Goal: Find specific page/section: Find specific page/section

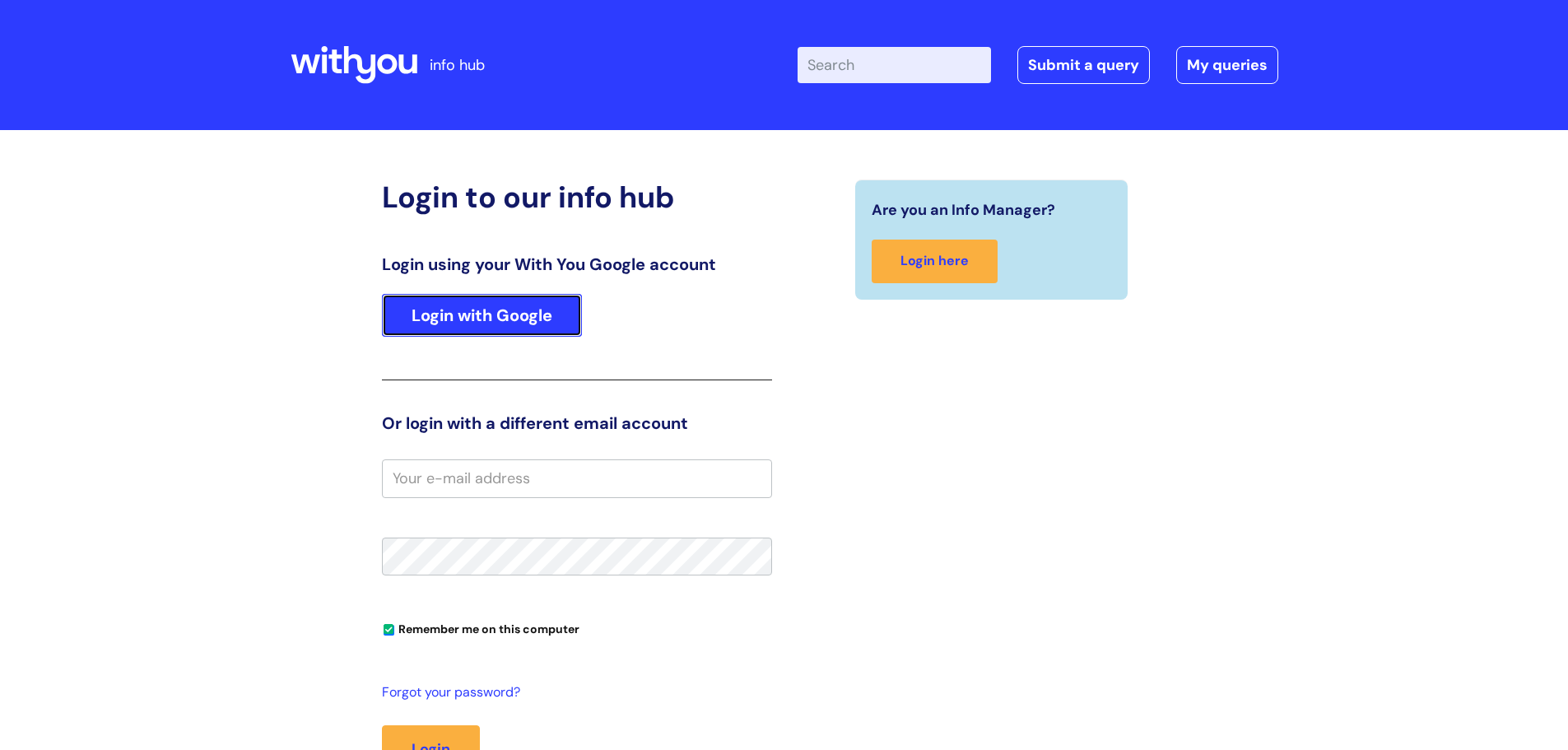
click at [527, 314] on link "Login with Google" at bounding box center [482, 316] width 200 height 43
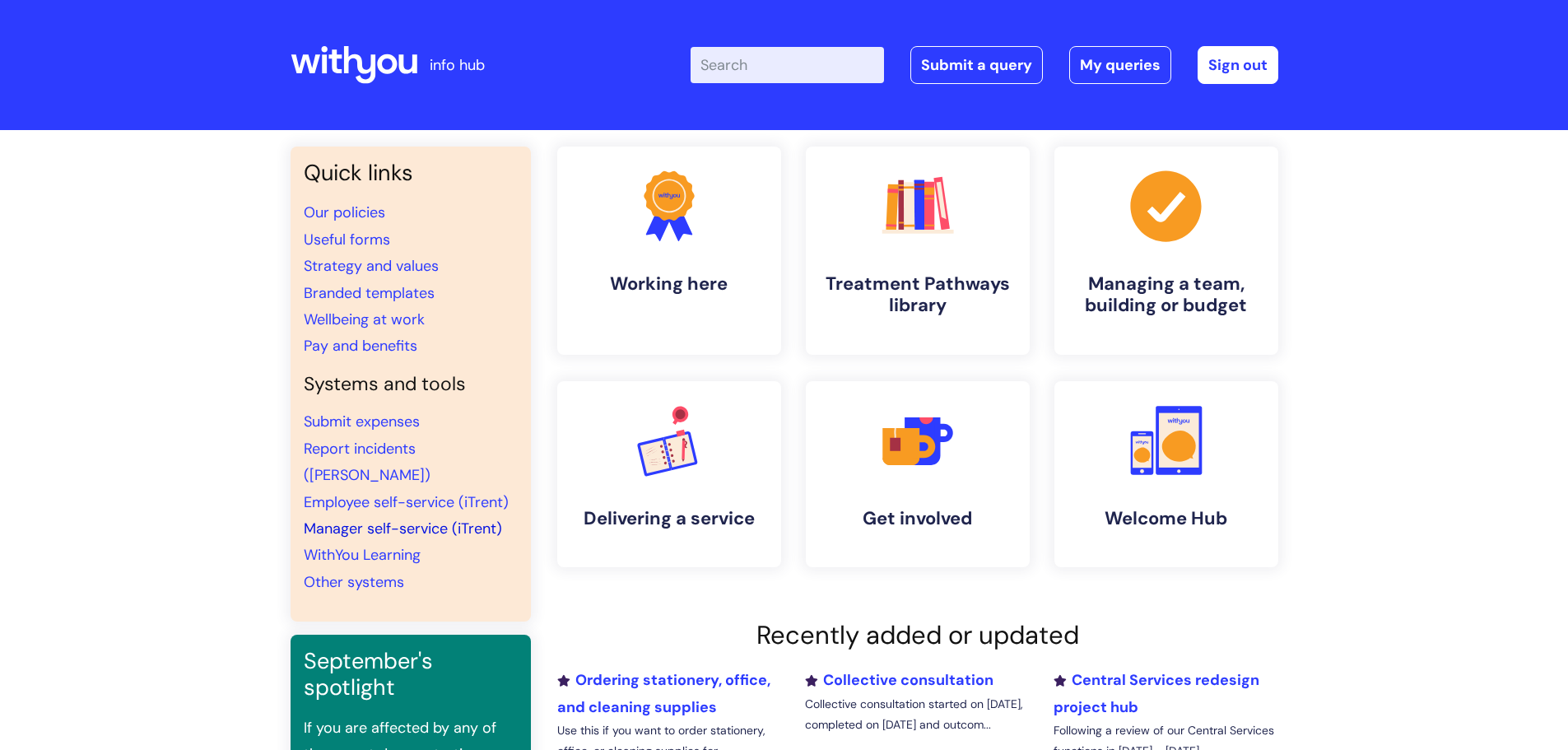
click at [462, 519] on link "Manager self-service (iTrent)" at bounding box center [403, 529] width 198 height 20
